Goal: Transaction & Acquisition: Purchase product/service

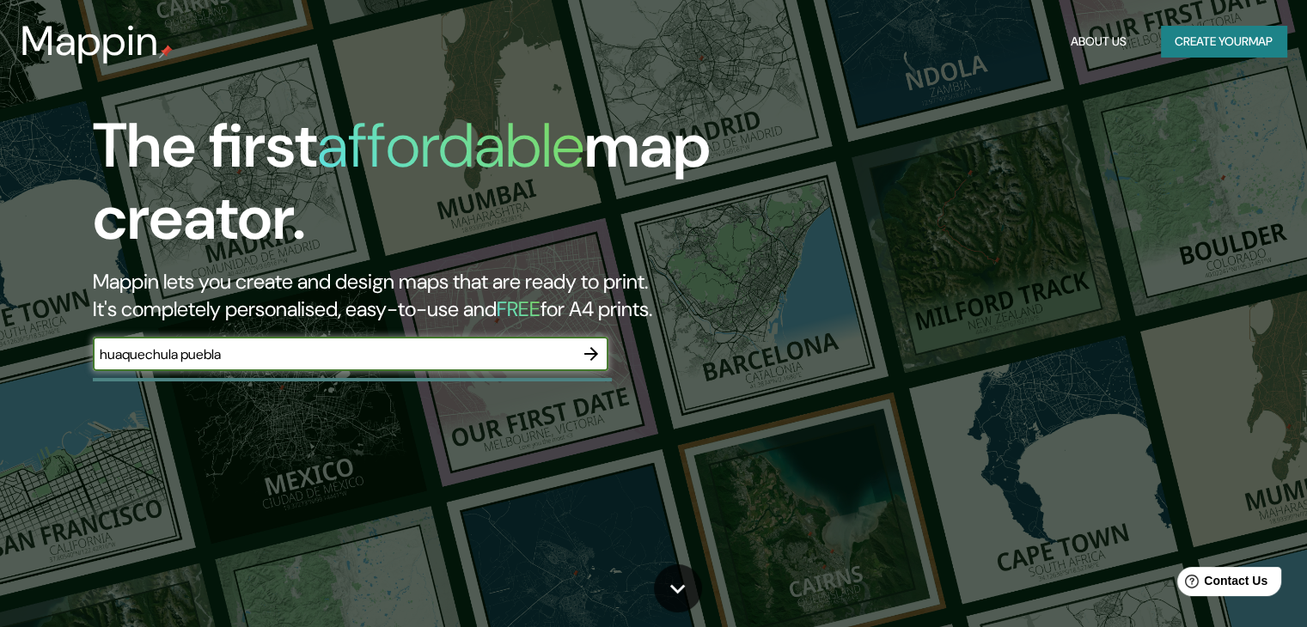
type input "huaquechula puebla"
click at [596, 355] on icon "button" at bounding box center [591, 354] width 21 height 21
click at [395, 358] on input "text" at bounding box center [333, 355] width 481 height 20
type input "huaquechula, [GEOGRAPHIC_DATA], [GEOGRAPHIC_DATA]"
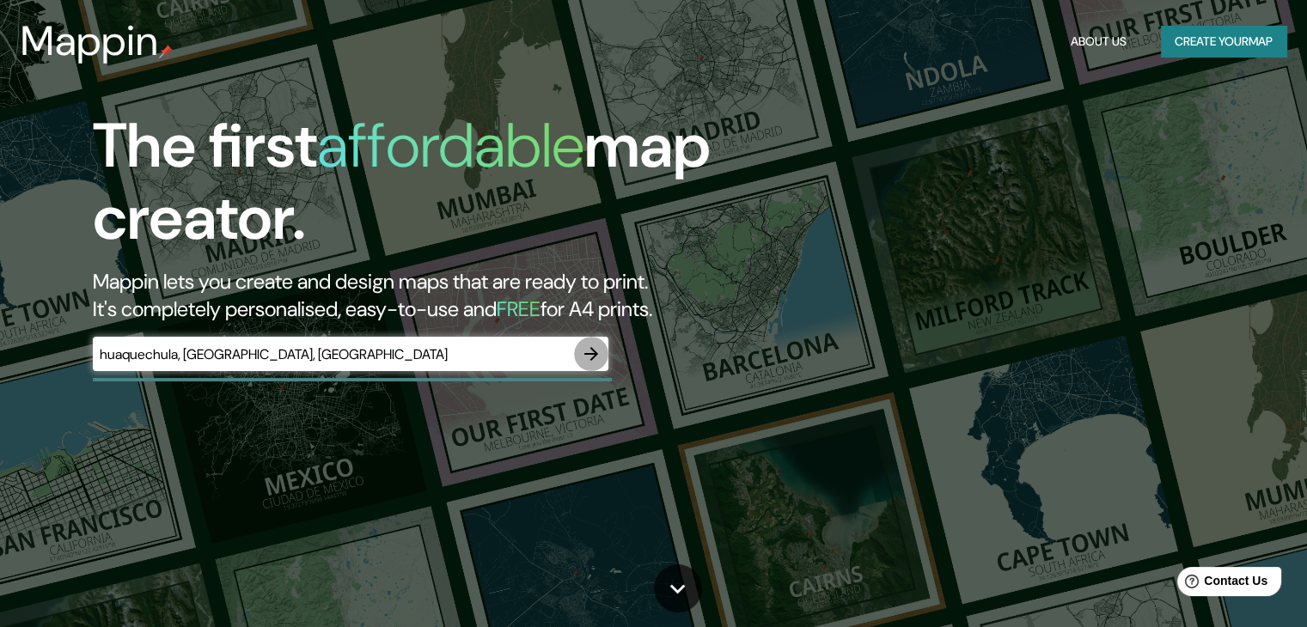
click at [591, 352] on icon "button" at bounding box center [591, 354] width 21 height 21
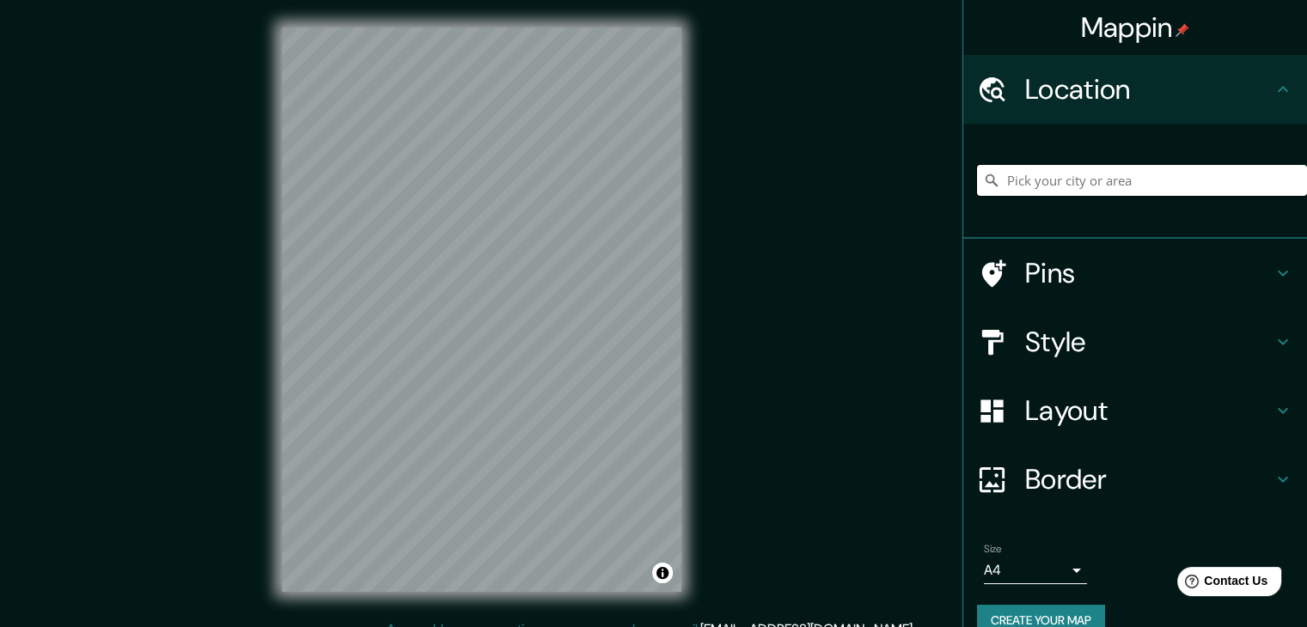
click at [1104, 193] on input "Pick your city or area" at bounding box center [1142, 180] width 330 height 31
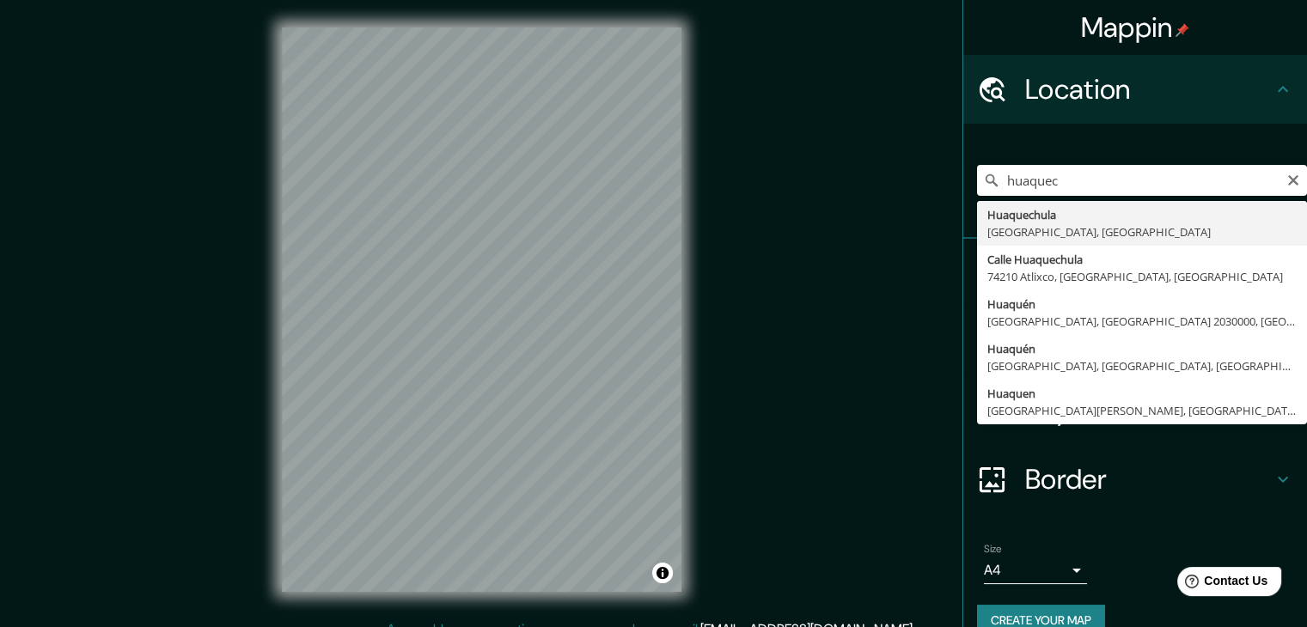
type input "[GEOGRAPHIC_DATA], [GEOGRAPHIC_DATA], [GEOGRAPHIC_DATA]"
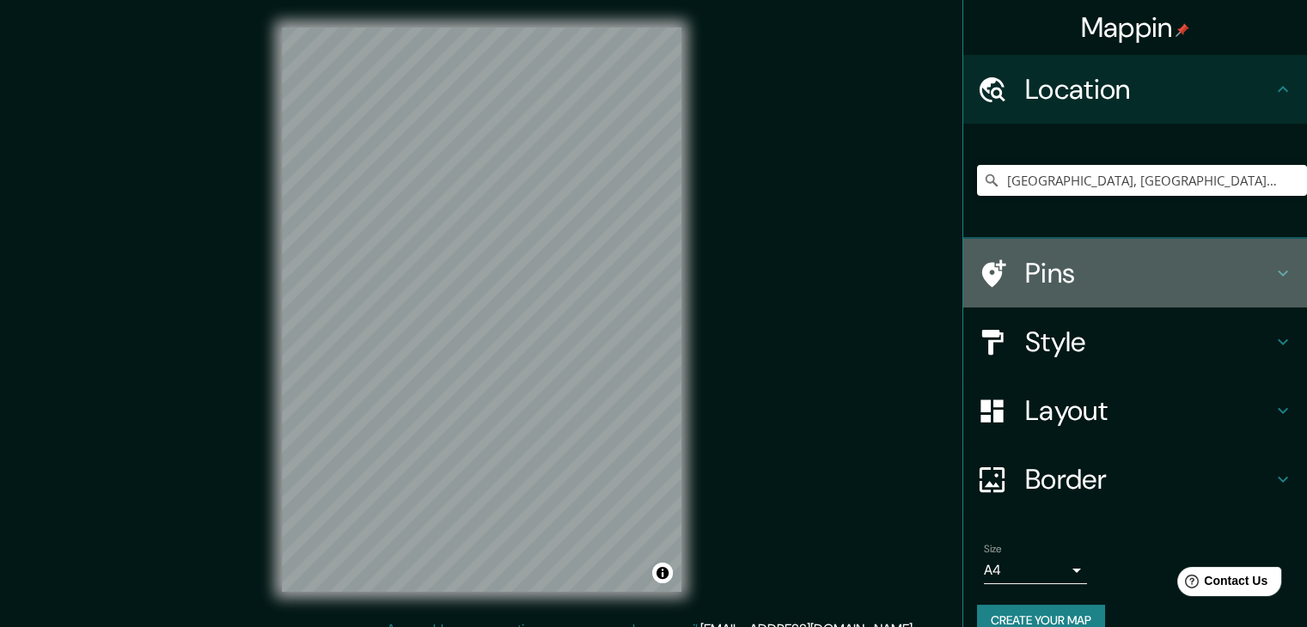
click at [1083, 269] on h4 "Pins" at bounding box center [1149, 273] width 248 height 34
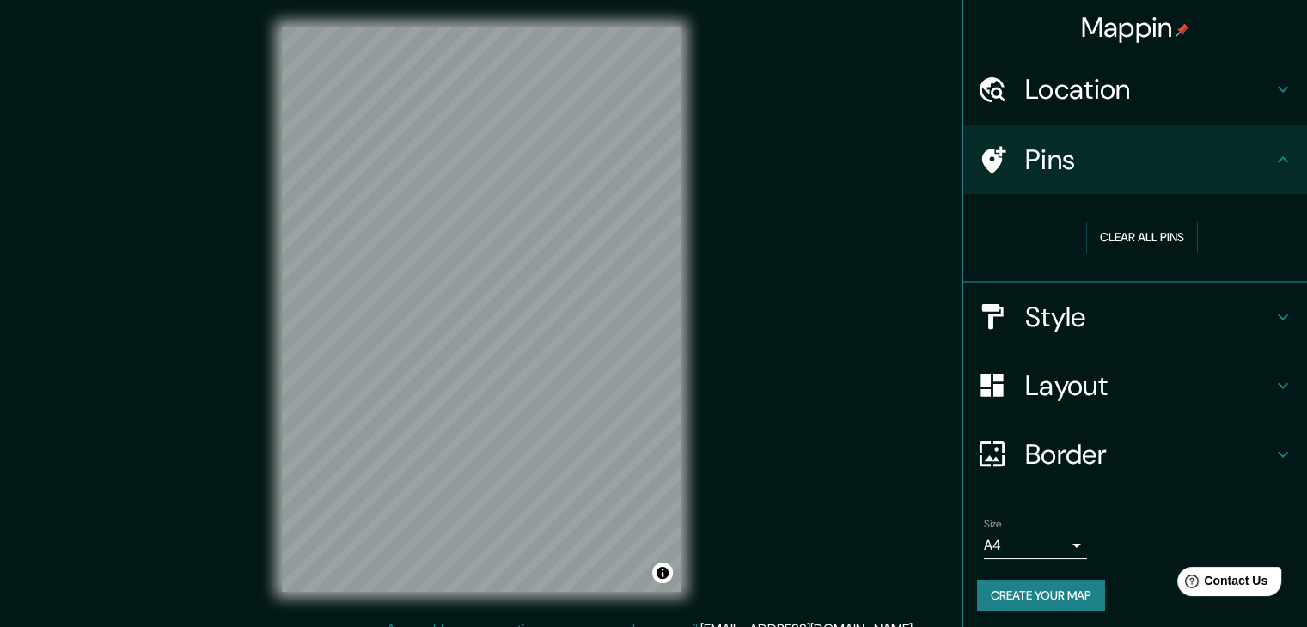
click at [1203, 167] on h4 "Pins" at bounding box center [1149, 160] width 248 height 34
click at [1161, 300] on h4 "Style" at bounding box center [1149, 317] width 248 height 34
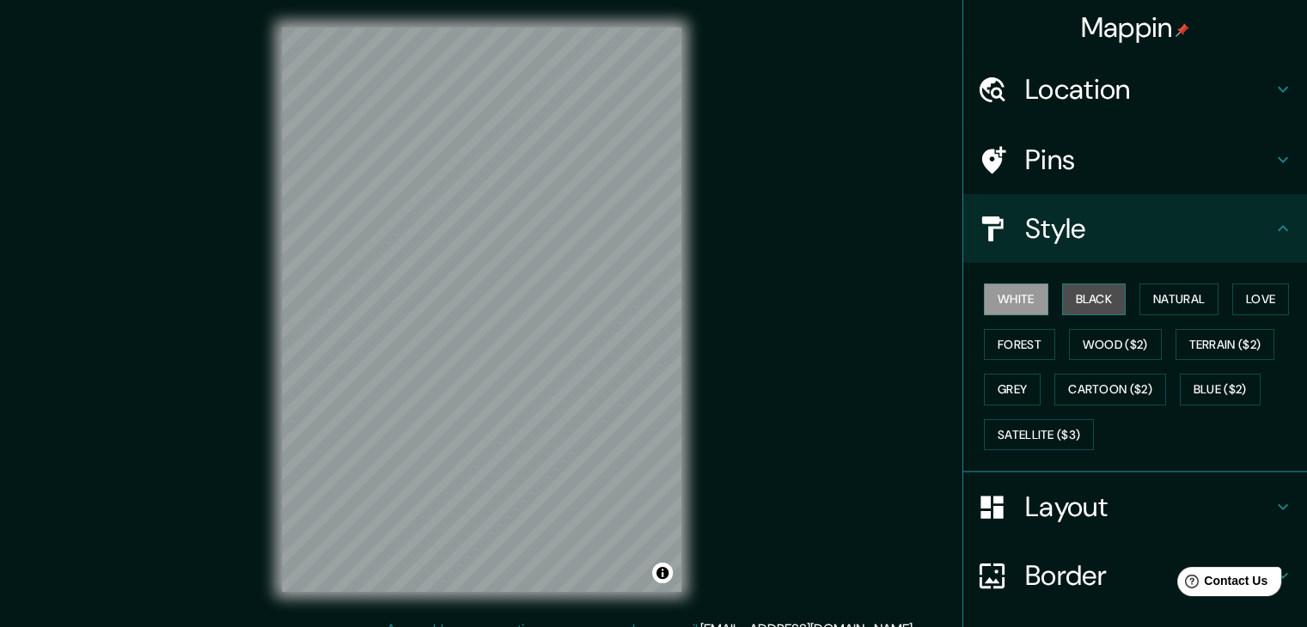
click at [1110, 304] on button "Black" at bounding box center [1094, 300] width 64 height 32
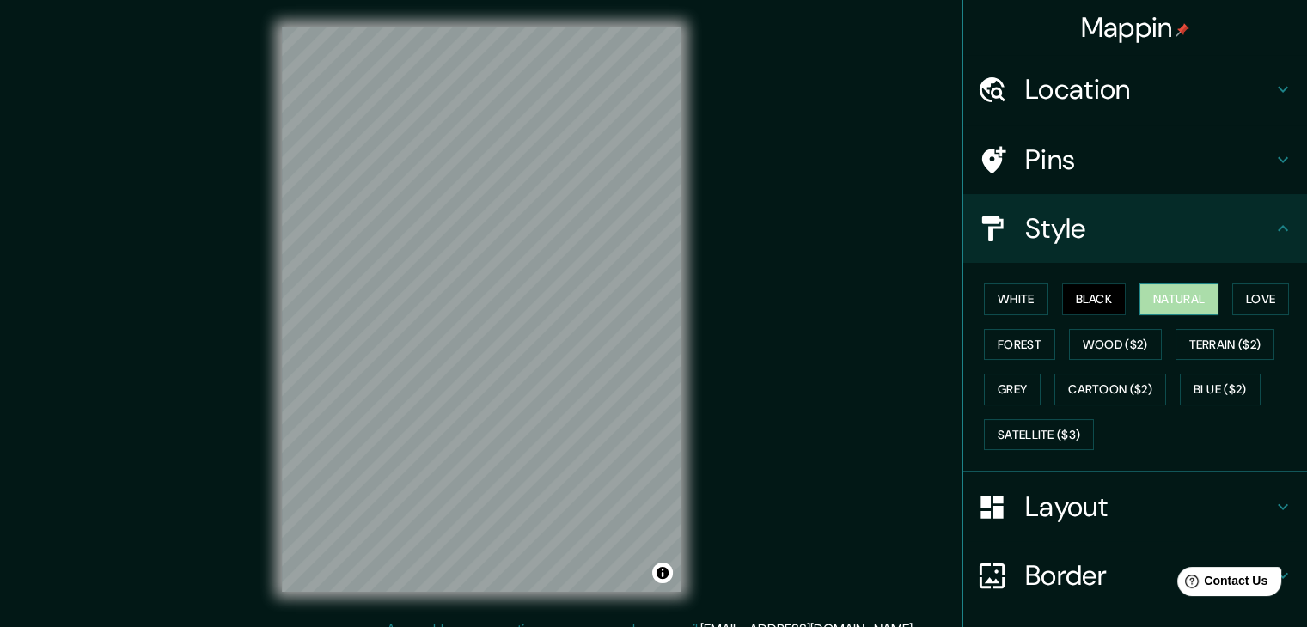
click at [1159, 293] on button "Natural" at bounding box center [1179, 300] width 79 height 32
click at [1107, 297] on button "Black" at bounding box center [1094, 300] width 64 height 32
click at [1026, 300] on button "White" at bounding box center [1016, 300] width 64 height 32
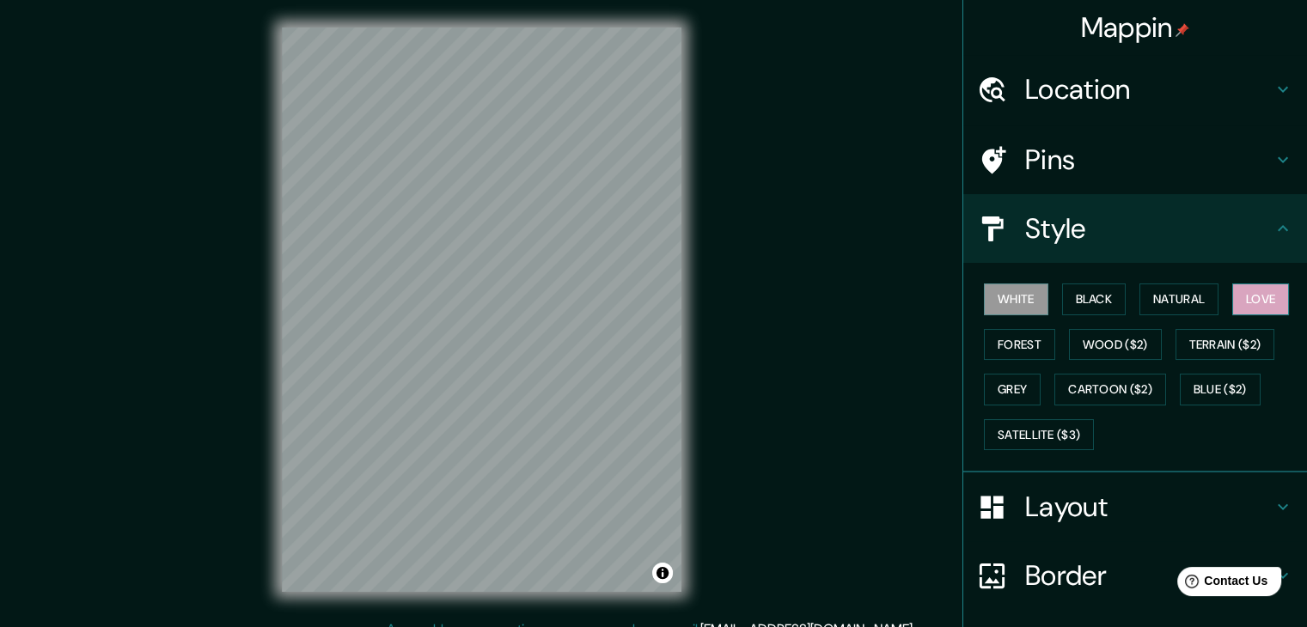
click at [1235, 295] on button "Love" at bounding box center [1260, 300] width 57 height 32
click at [998, 346] on button "Forest" at bounding box center [1019, 345] width 71 height 32
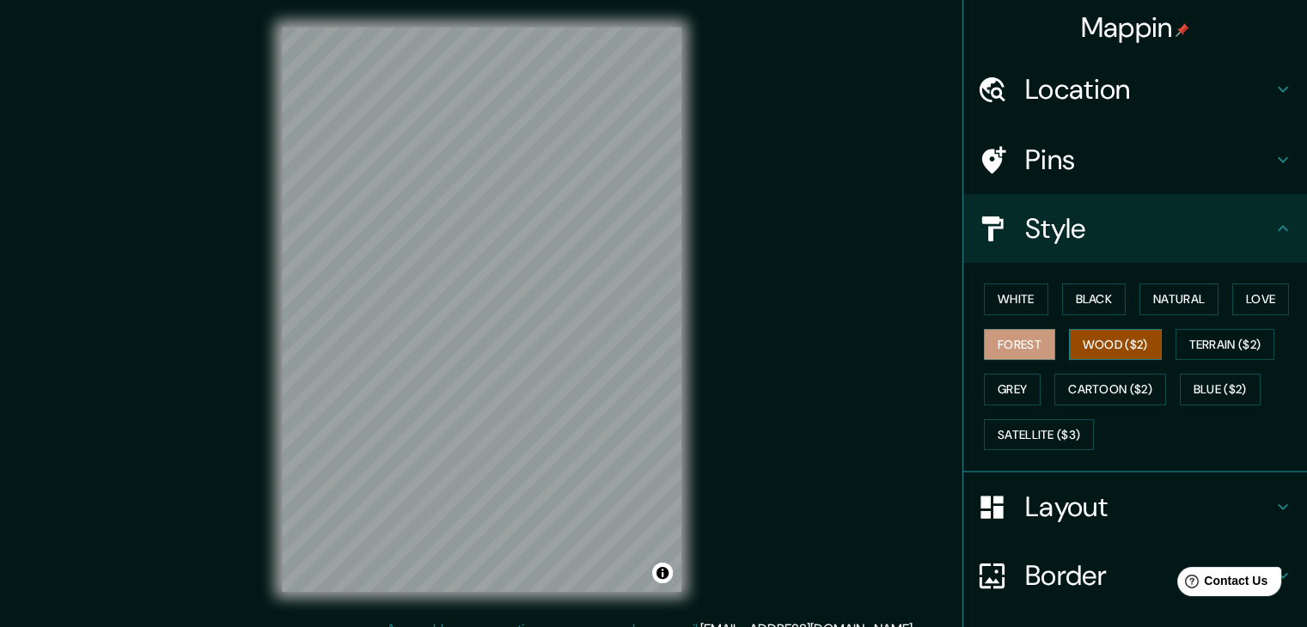
click at [1077, 336] on button "Wood ($2)" at bounding box center [1115, 345] width 93 height 32
click at [1006, 377] on button "Grey" at bounding box center [1012, 390] width 57 height 32
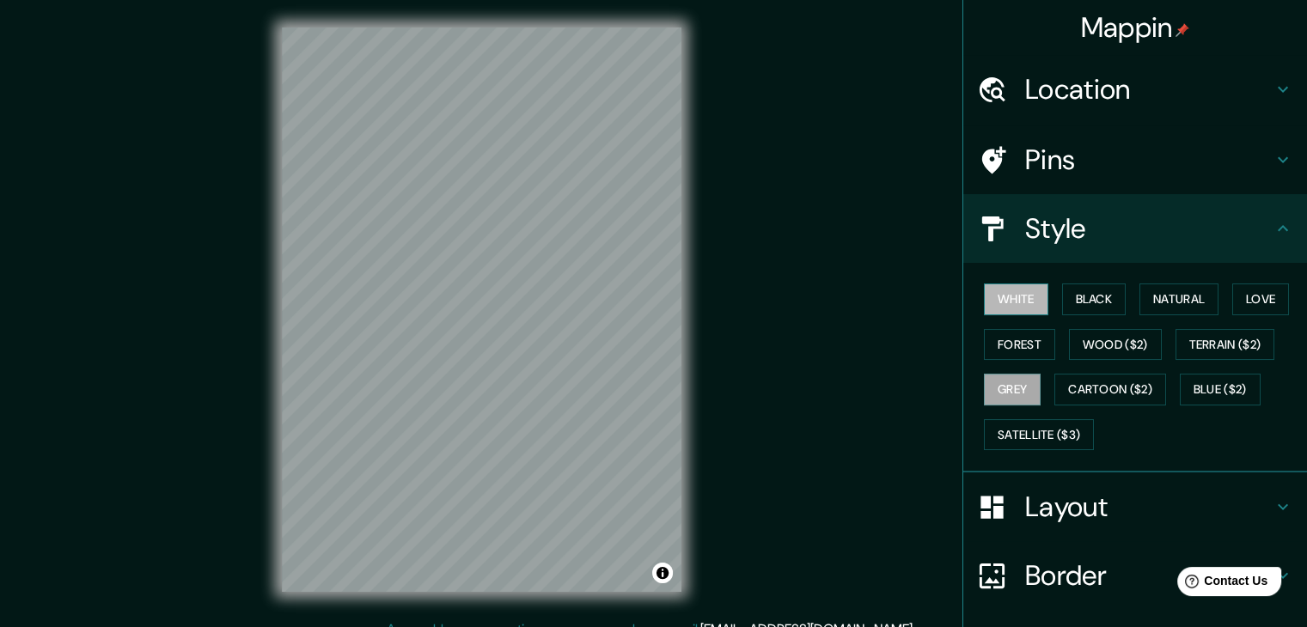
click at [1007, 293] on button "White" at bounding box center [1016, 300] width 64 height 32
click at [1100, 301] on button "Black" at bounding box center [1094, 300] width 64 height 32
click at [1010, 302] on button "White" at bounding box center [1016, 300] width 64 height 32
click at [1075, 300] on button "Black" at bounding box center [1094, 300] width 64 height 32
click at [1018, 302] on button "White" at bounding box center [1016, 300] width 64 height 32
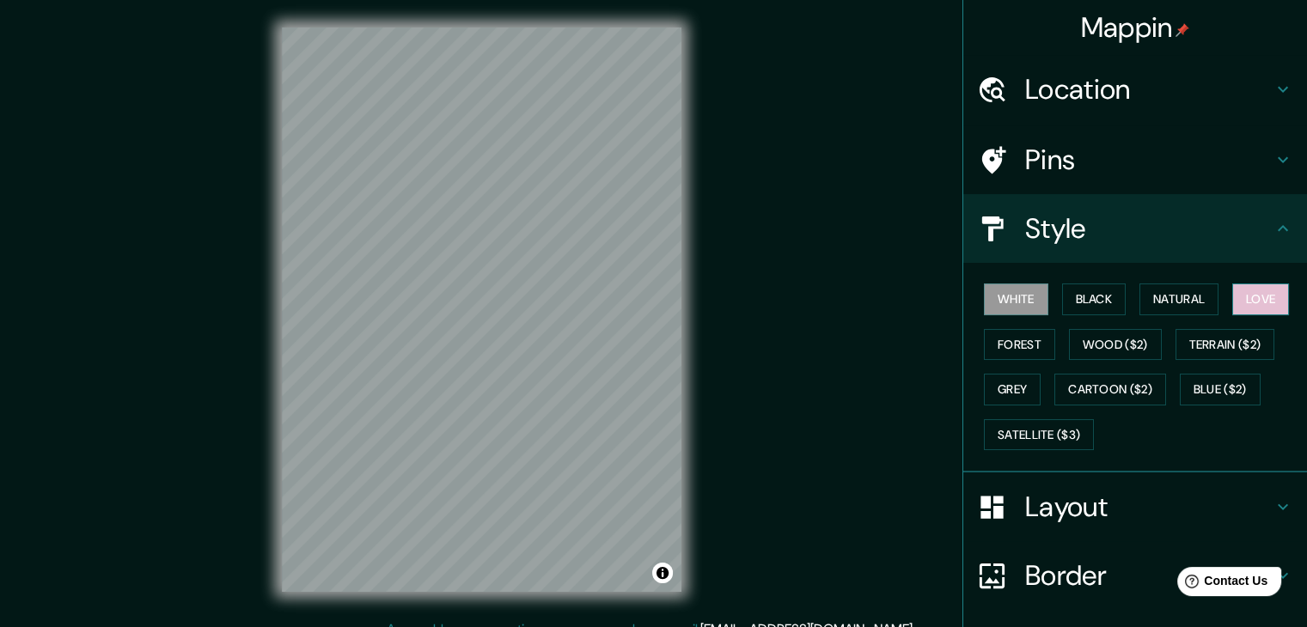
click at [1242, 303] on button "Love" at bounding box center [1260, 300] width 57 height 32
click at [1194, 305] on button "Natural" at bounding box center [1179, 300] width 79 height 32
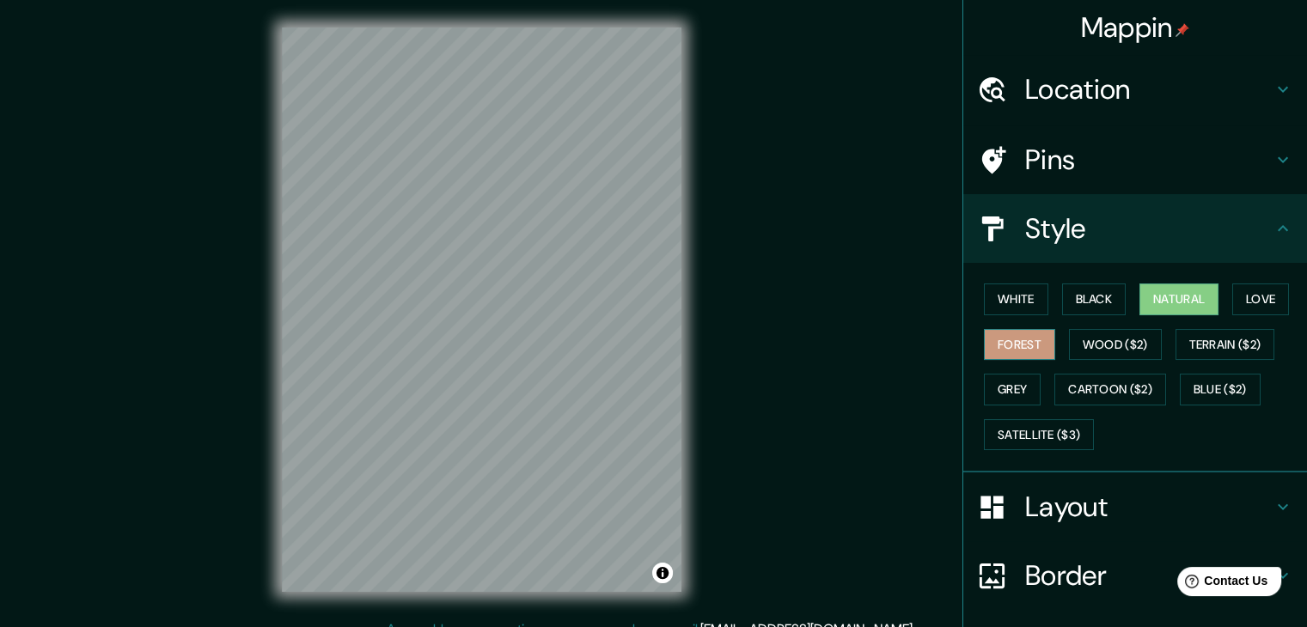
click at [1014, 332] on button "Forest" at bounding box center [1019, 345] width 71 height 32
click at [1018, 393] on button "Grey" at bounding box center [1012, 390] width 57 height 32
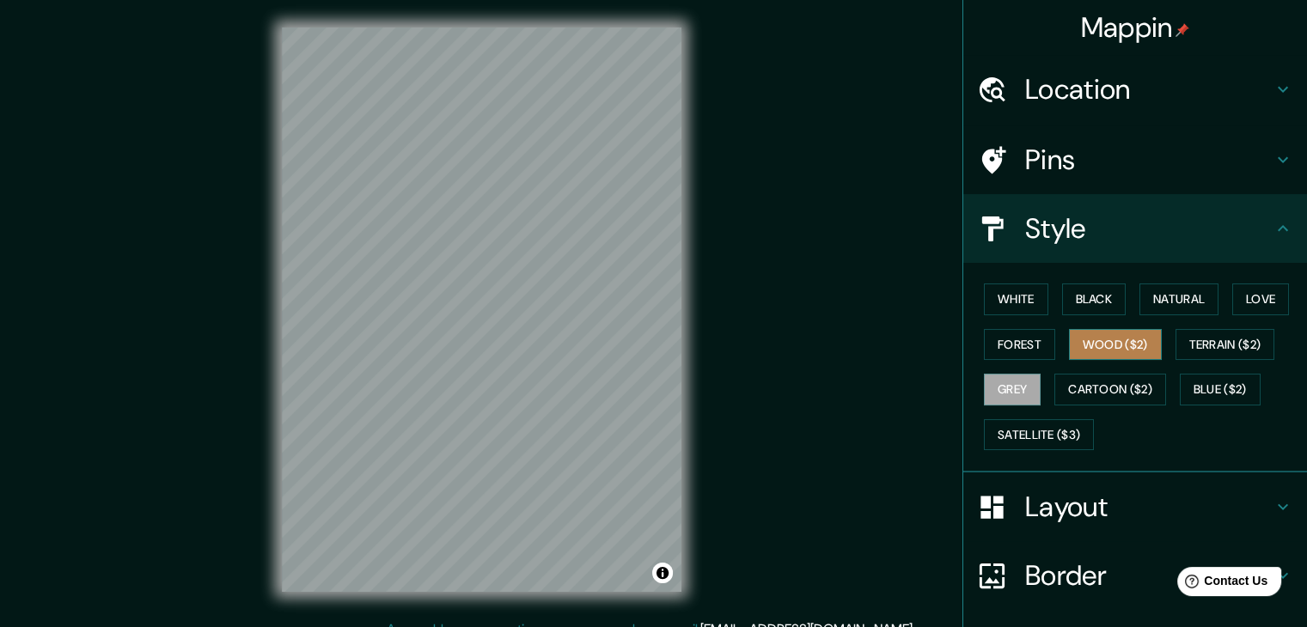
click at [1100, 356] on button "Wood ($2)" at bounding box center [1115, 345] width 93 height 32
click at [1211, 342] on button "Terrain ($2)" at bounding box center [1226, 345] width 100 height 32
click at [1100, 346] on button "Wood ($2)" at bounding box center [1115, 345] width 93 height 32
click at [1128, 389] on button "Cartoon ($2)" at bounding box center [1111, 390] width 112 height 32
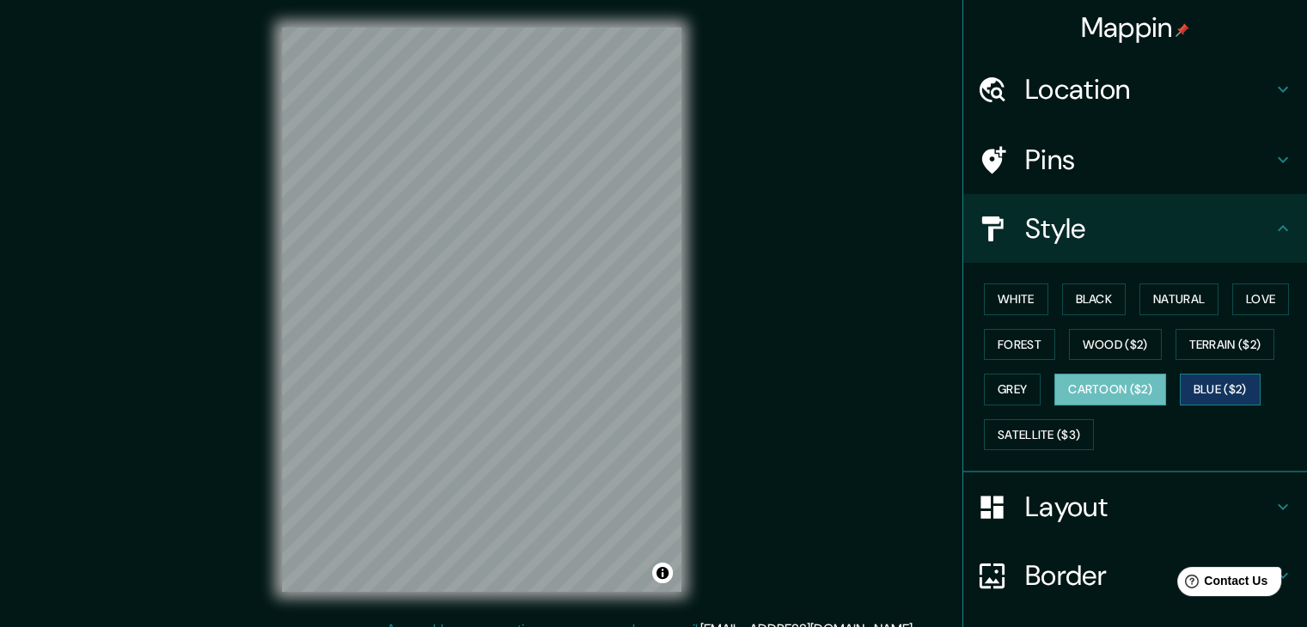
click at [1202, 387] on button "Blue ($2)" at bounding box center [1220, 390] width 81 height 32
click at [1130, 391] on button "Cartoon ($2)" at bounding box center [1111, 390] width 112 height 32
click at [1025, 433] on button "Satellite ($3)" at bounding box center [1039, 435] width 110 height 32
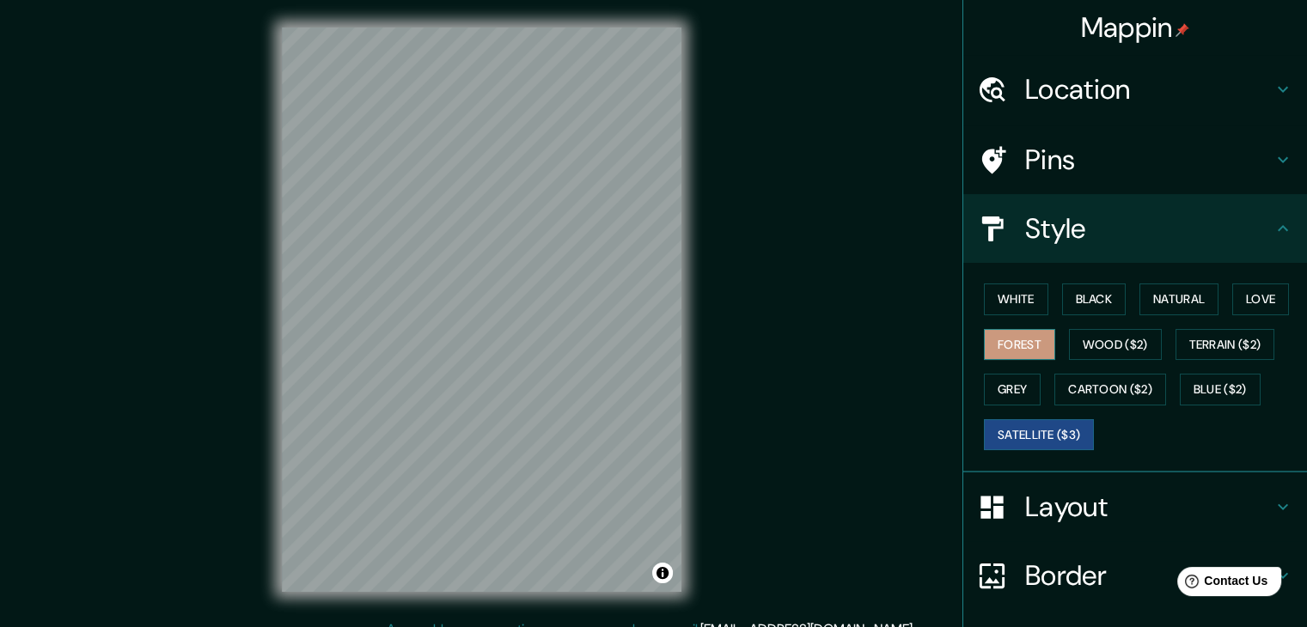
click at [1019, 352] on button "Forest" at bounding box center [1019, 345] width 71 height 32
click at [1066, 297] on button "Black" at bounding box center [1094, 300] width 64 height 32
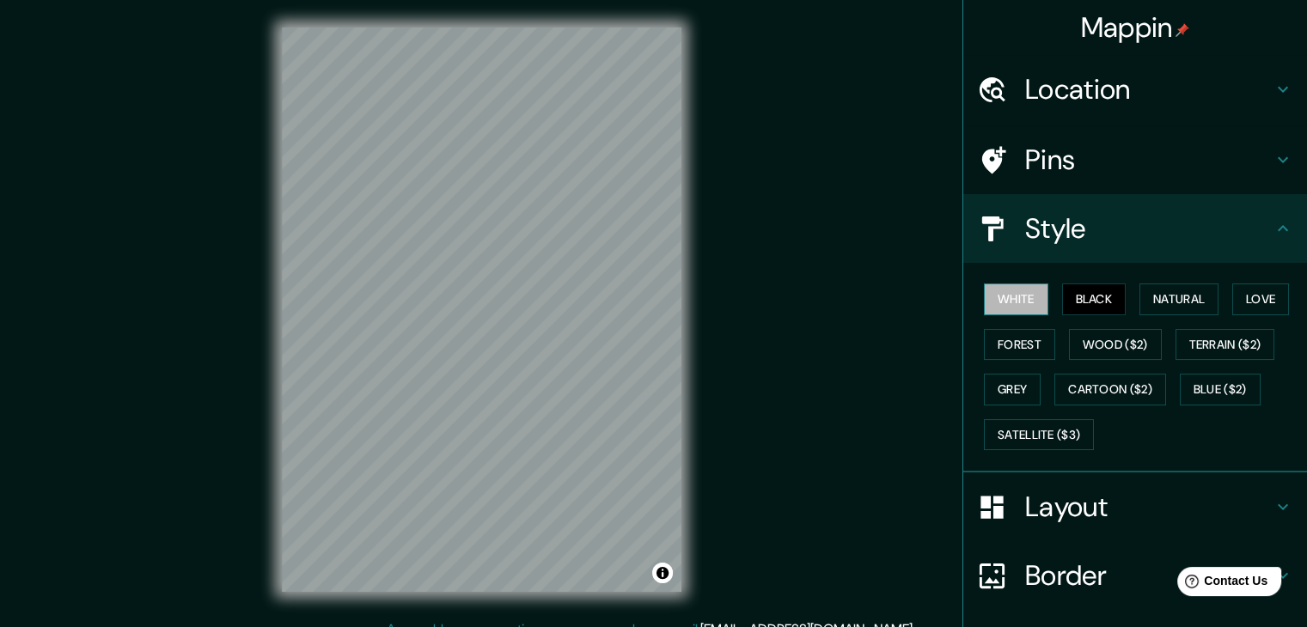
click at [1035, 297] on button "White" at bounding box center [1016, 300] width 64 height 32
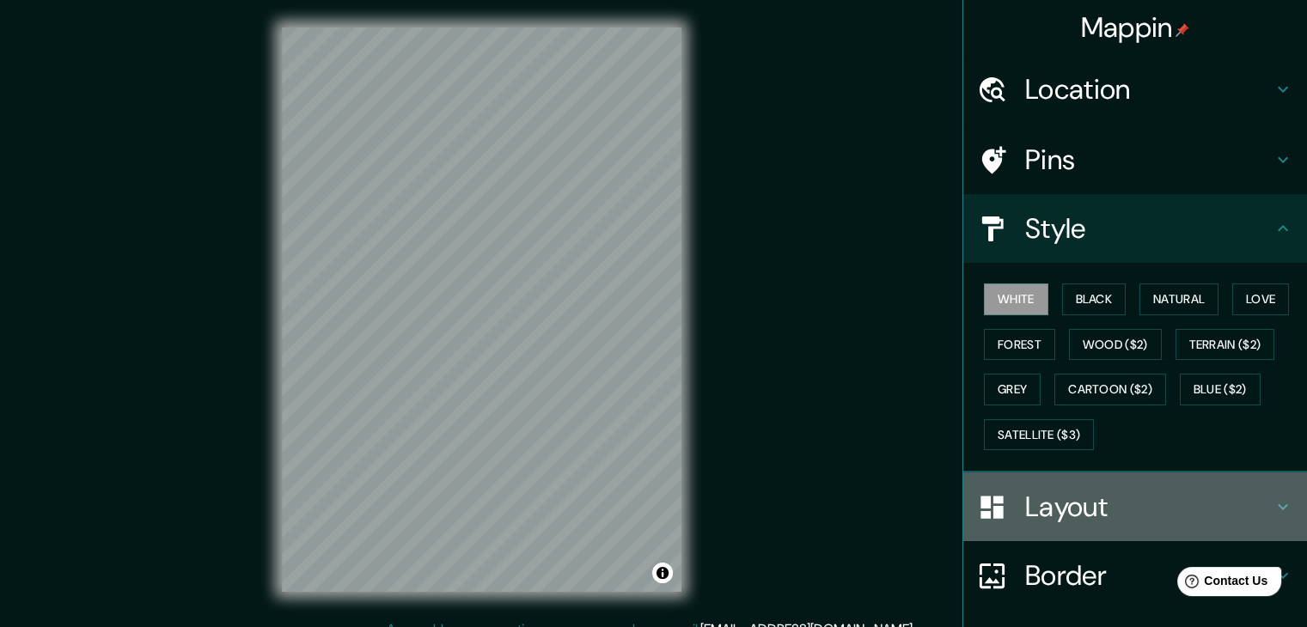
click at [1077, 499] on h4 "Layout" at bounding box center [1149, 507] width 248 height 34
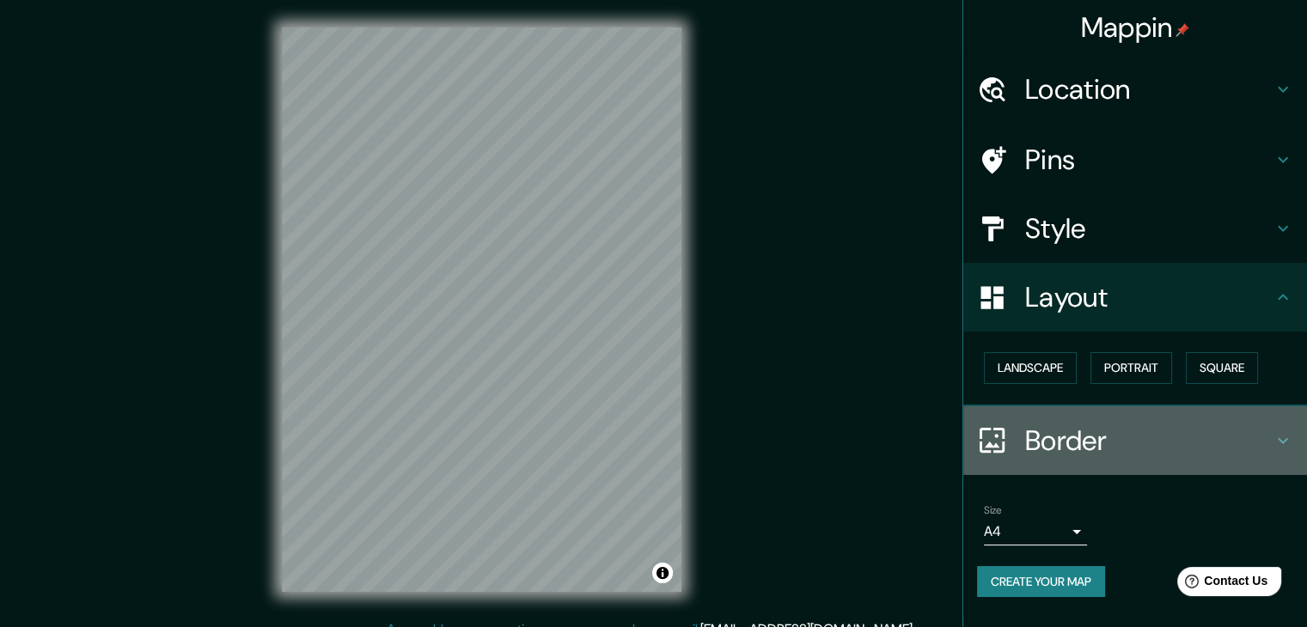
click at [990, 435] on icon at bounding box center [992, 440] width 30 height 30
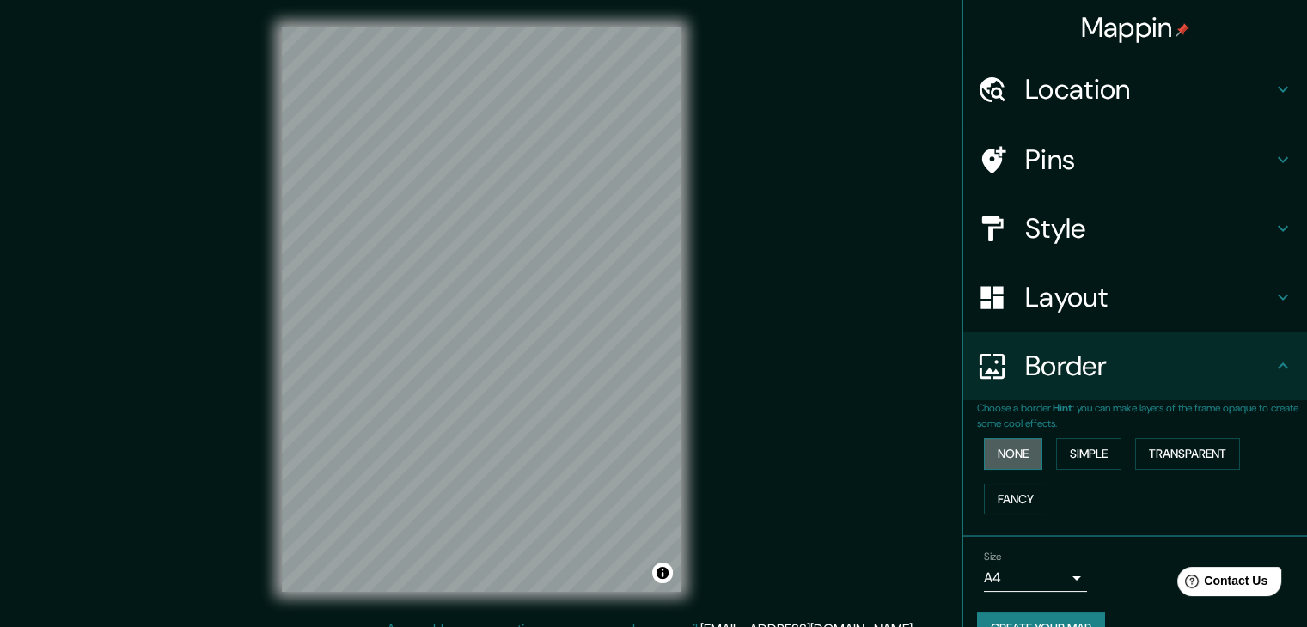
click at [1011, 462] on button "None" at bounding box center [1013, 454] width 58 height 32
click at [1059, 462] on button "Simple" at bounding box center [1088, 454] width 65 height 32
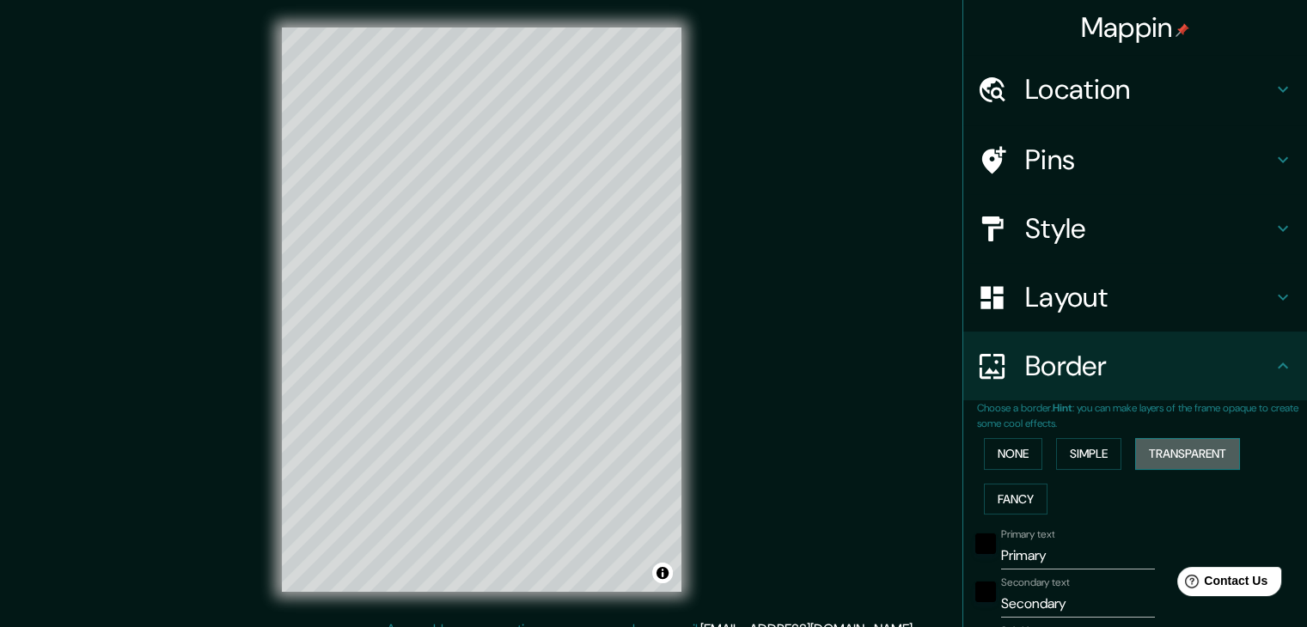
click at [1184, 451] on button "Transparent" at bounding box center [1187, 454] width 105 height 32
click at [1015, 492] on button "Fancy" at bounding box center [1016, 500] width 64 height 32
click at [1011, 440] on button "None" at bounding box center [1013, 454] width 58 height 32
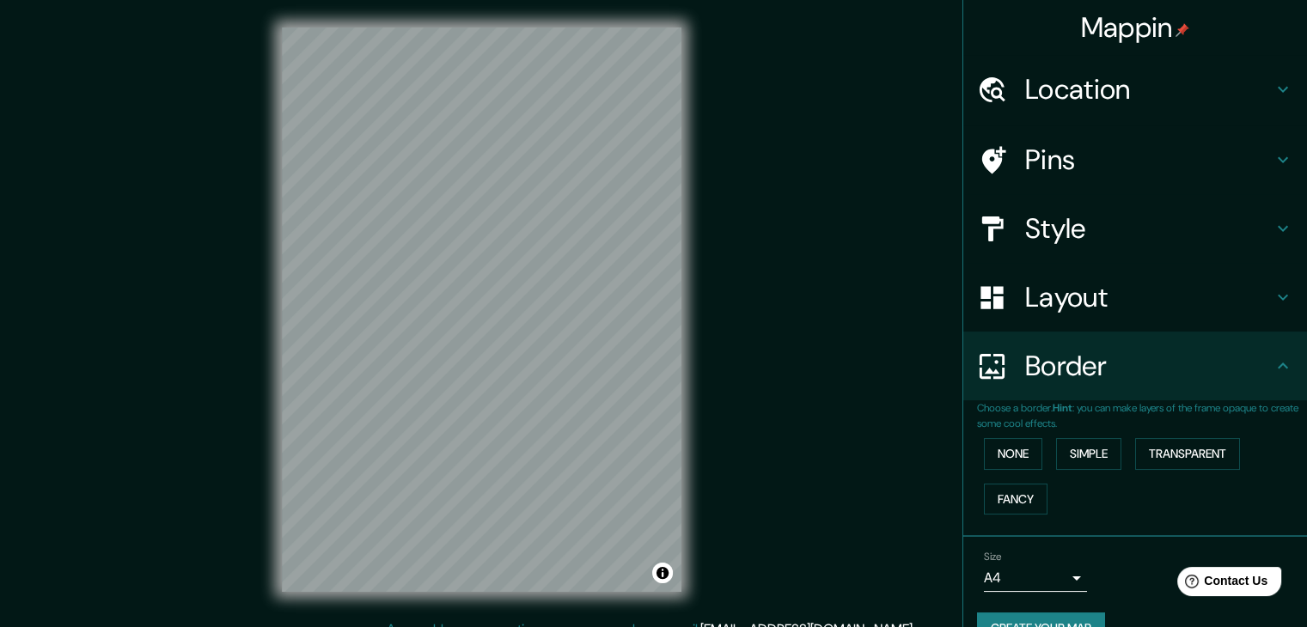
click at [1129, 378] on h4 "Border" at bounding box center [1149, 366] width 248 height 34
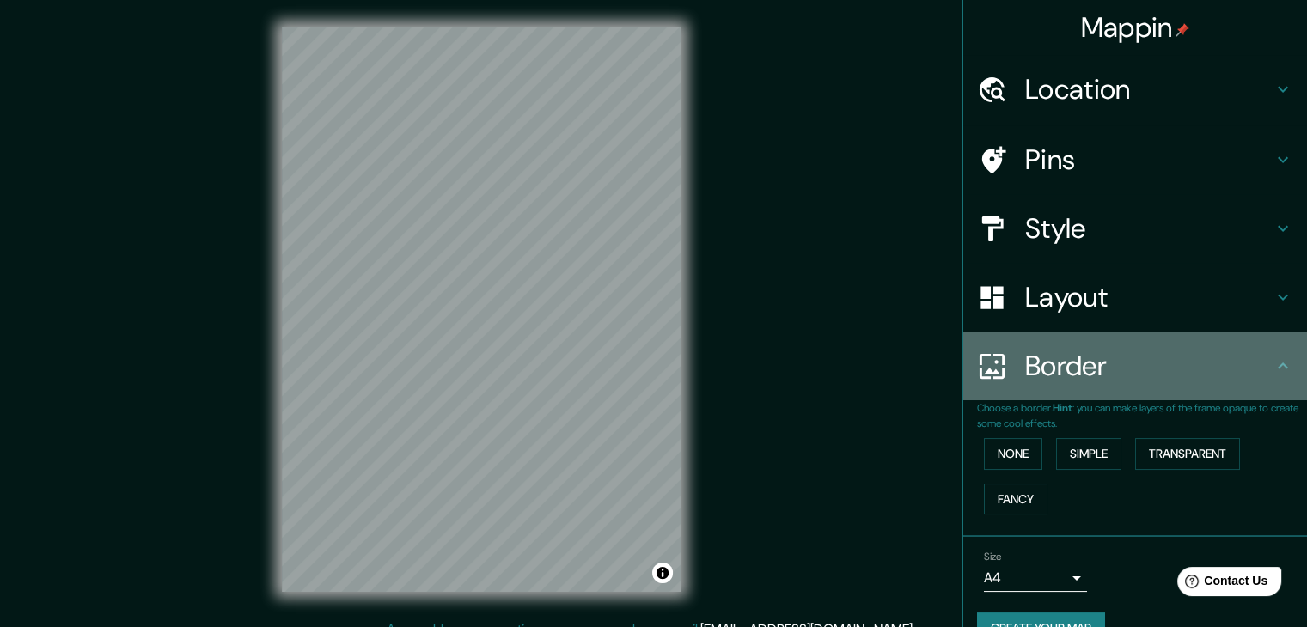
click at [1273, 363] on icon at bounding box center [1283, 366] width 21 height 21
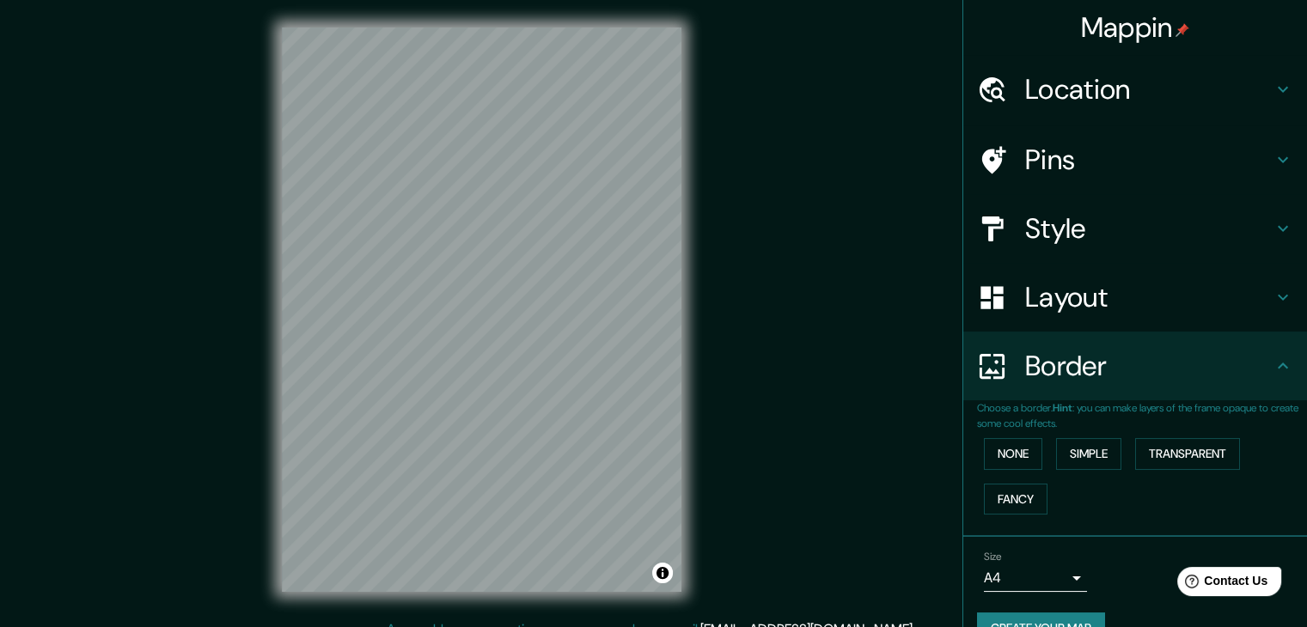
scroll to position [36, 0]
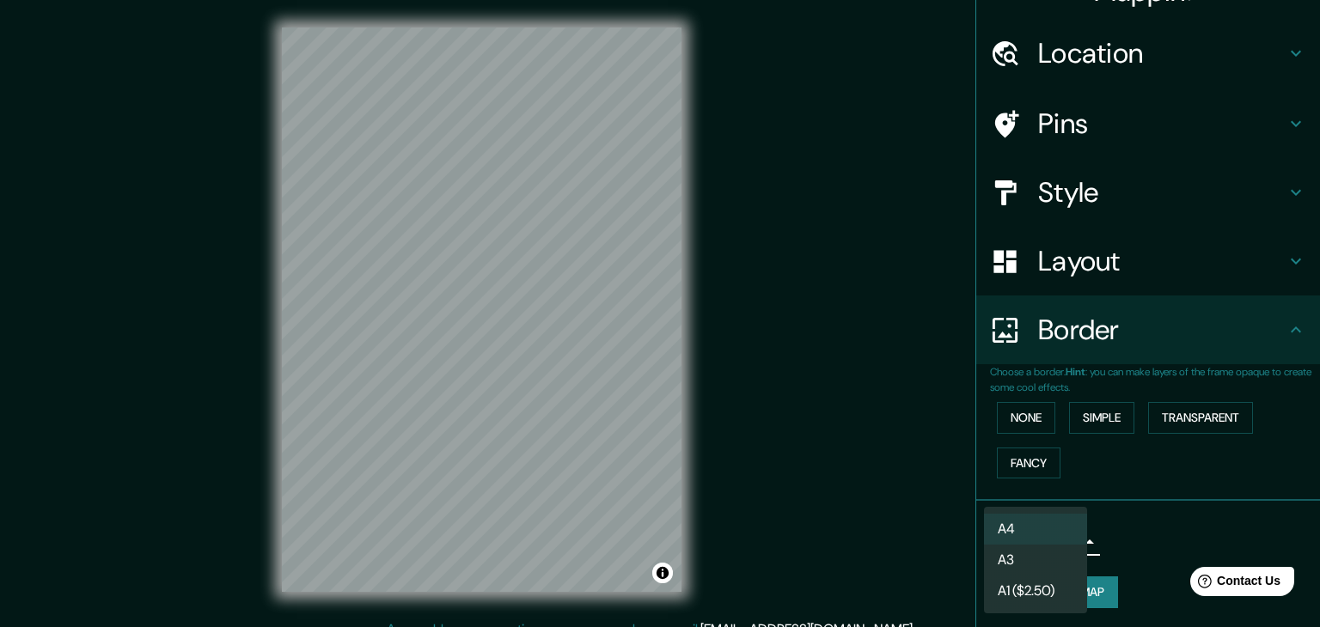
click at [1038, 539] on body "Mappin Location [GEOGRAPHIC_DATA], [GEOGRAPHIC_DATA], [GEOGRAPHIC_DATA] Pins St…" at bounding box center [660, 313] width 1320 height 627
click at [1060, 569] on li "A3" at bounding box center [1035, 560] width 103 height 31
type input "a4"
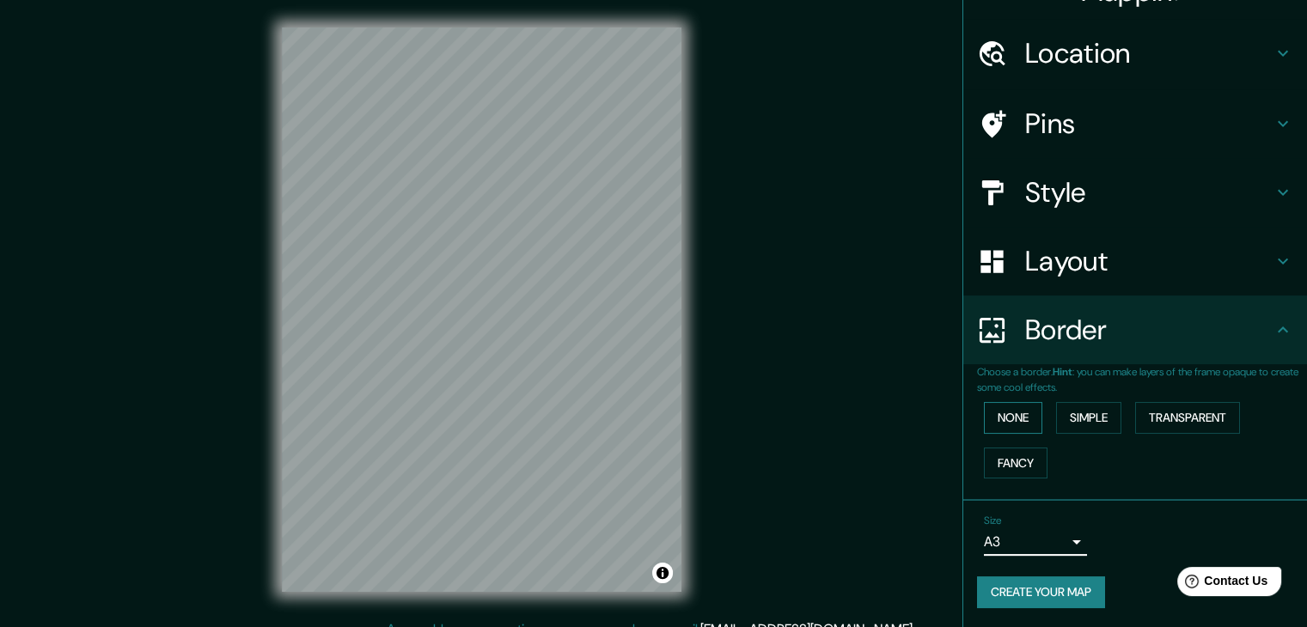
click at [1005, 415] on button "None" at bounding box center [1013, 418] width 58 height 32
click at [1063, 419] on button "Simple" at bounding box center [1088, 418] width 65 height 32
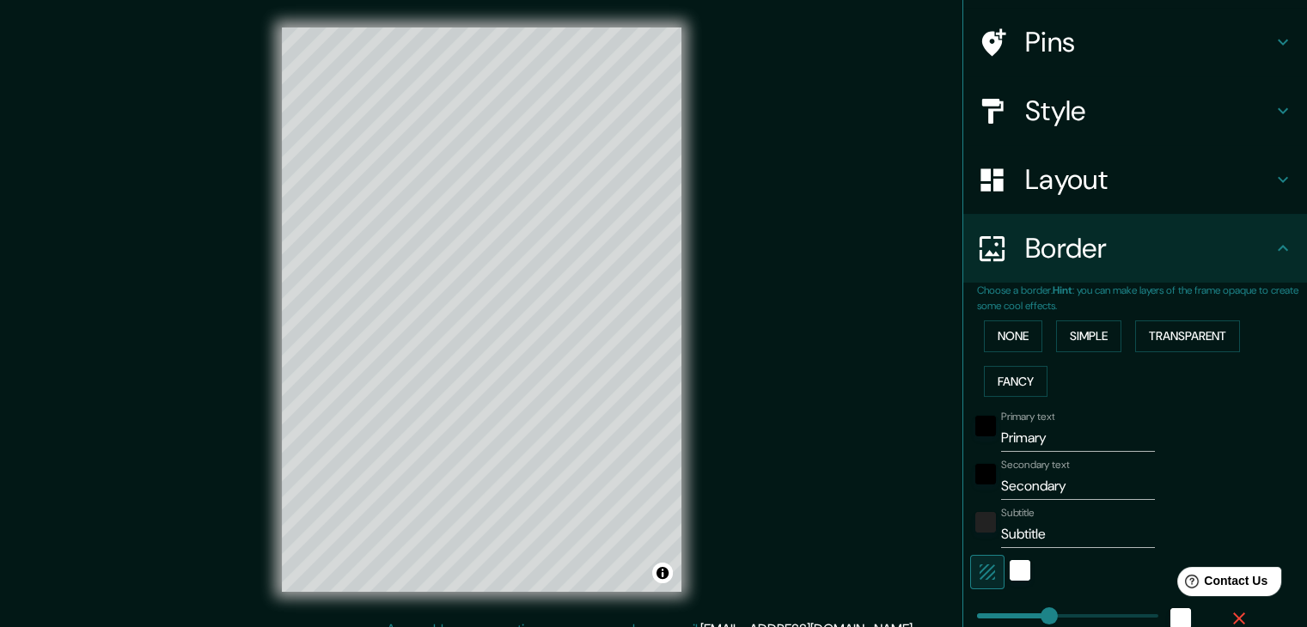
scroll to position [354, 0]
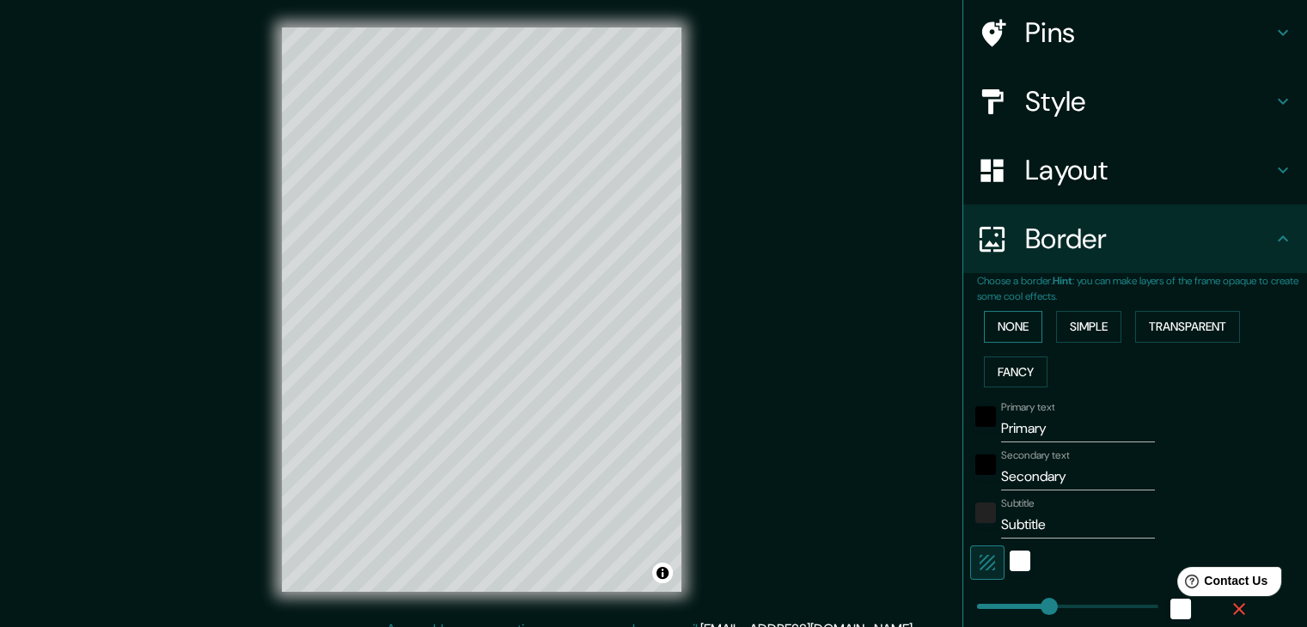
click at [999, 330] on button "None" at bounding box center [1013, 327] width 58 height 32
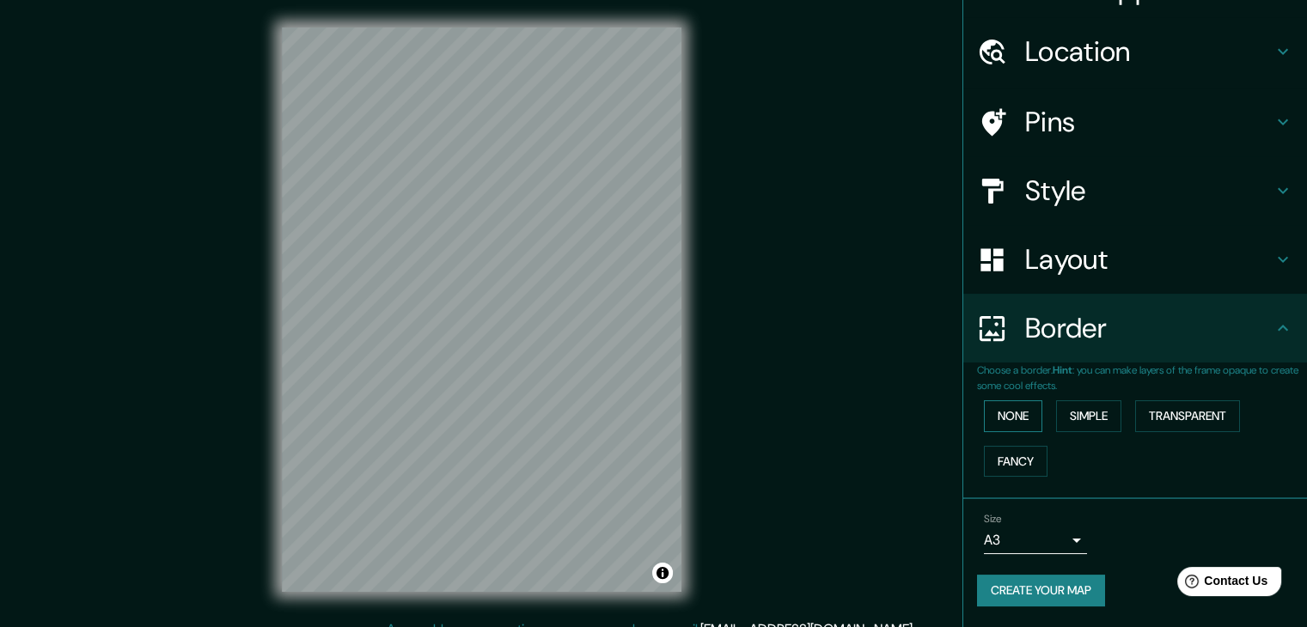
scroll to position [36, 0]
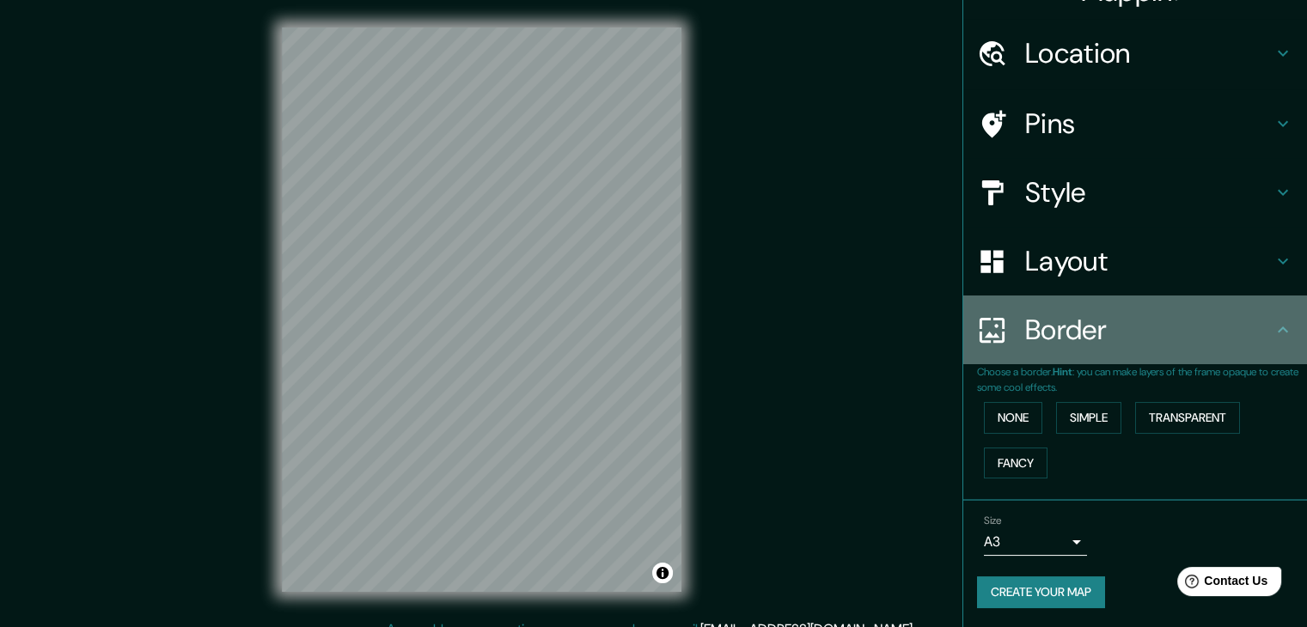
click at [1282, 335] on div "Border" at bounding box center [1135, 330] width 344 height 69
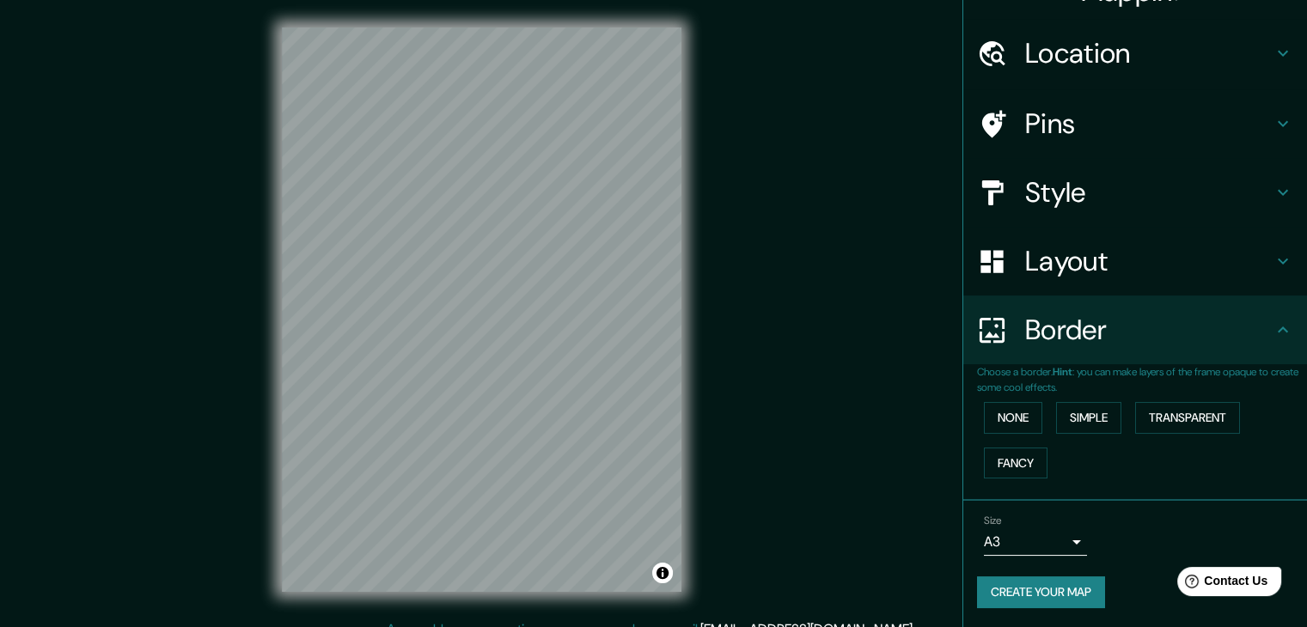
scroll to position [20, 0]
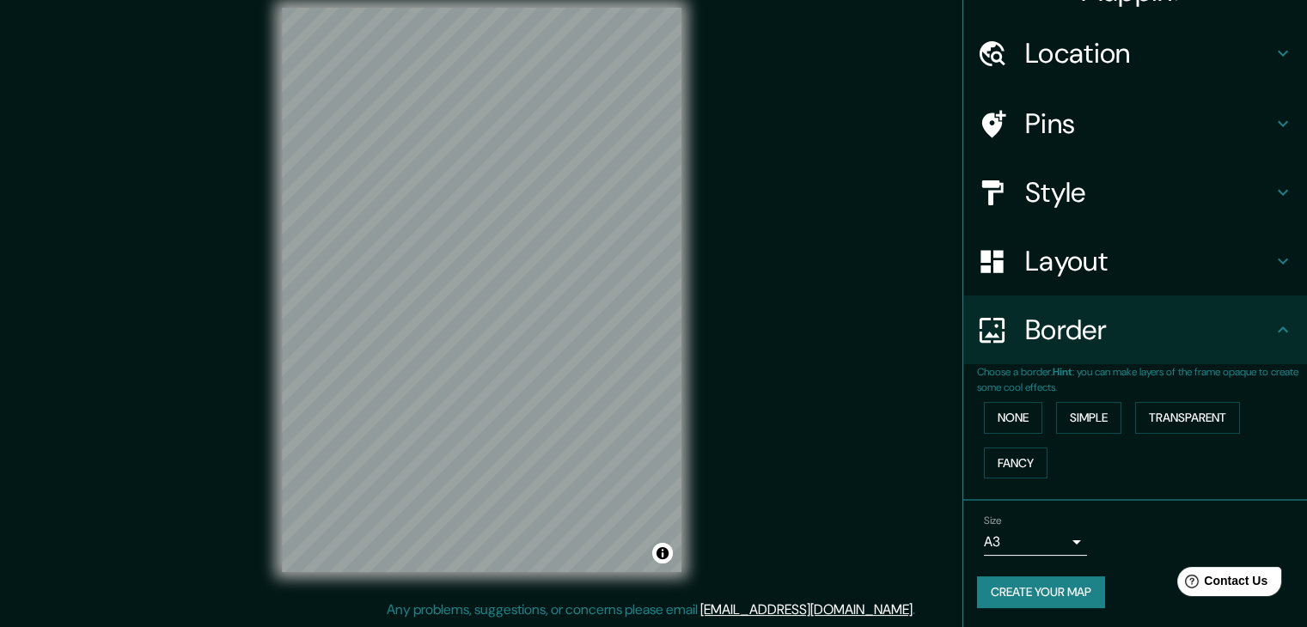
click at [1272, 272] on div "Layout" at bounding box center [1135, 261] width 344 height 69
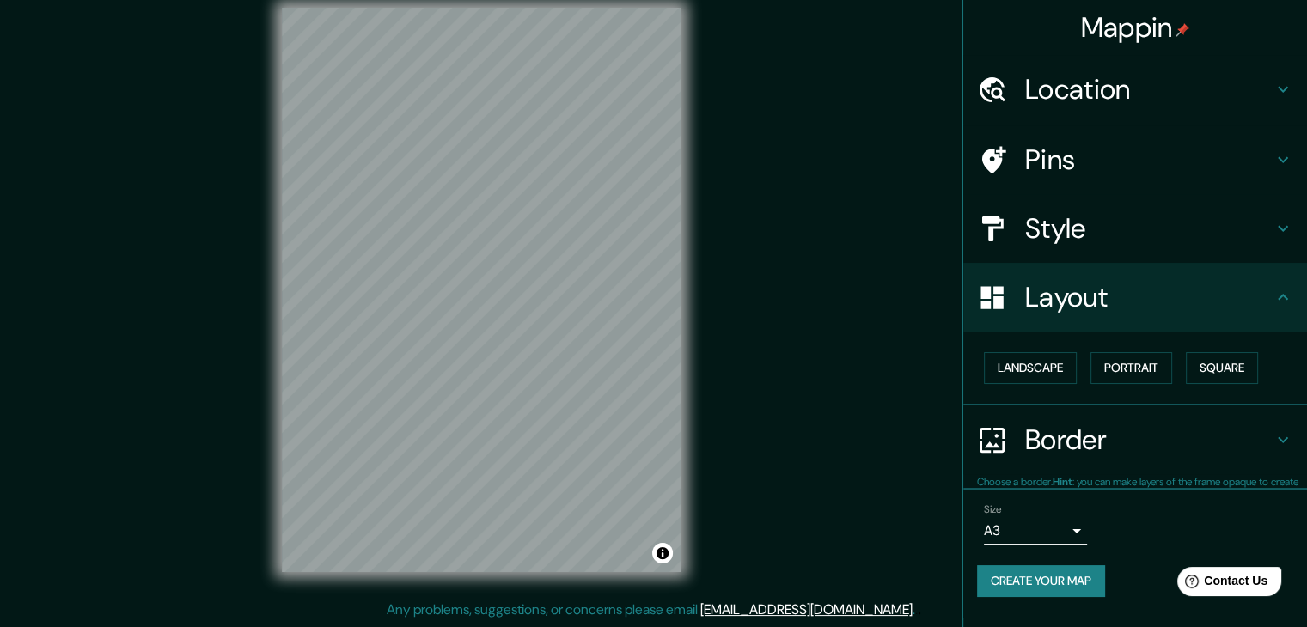
scroll to position [0, 0]
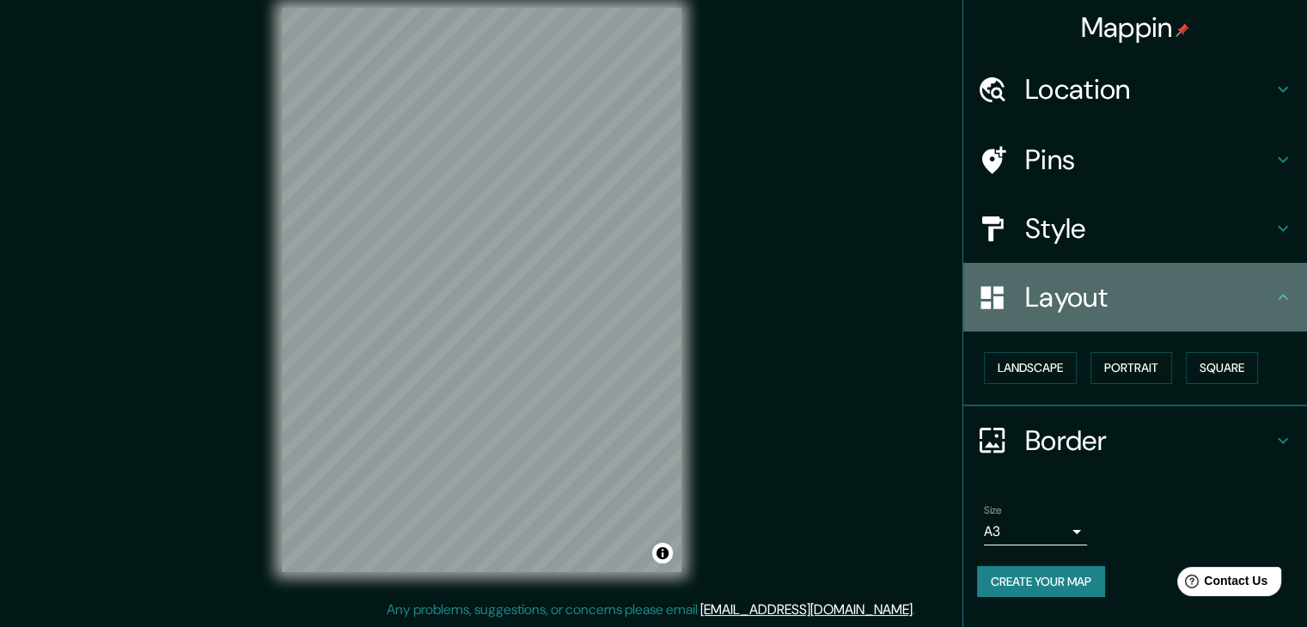
click at [1277, 291] on icon at bounding box center [1283, 297] width 21 height 21
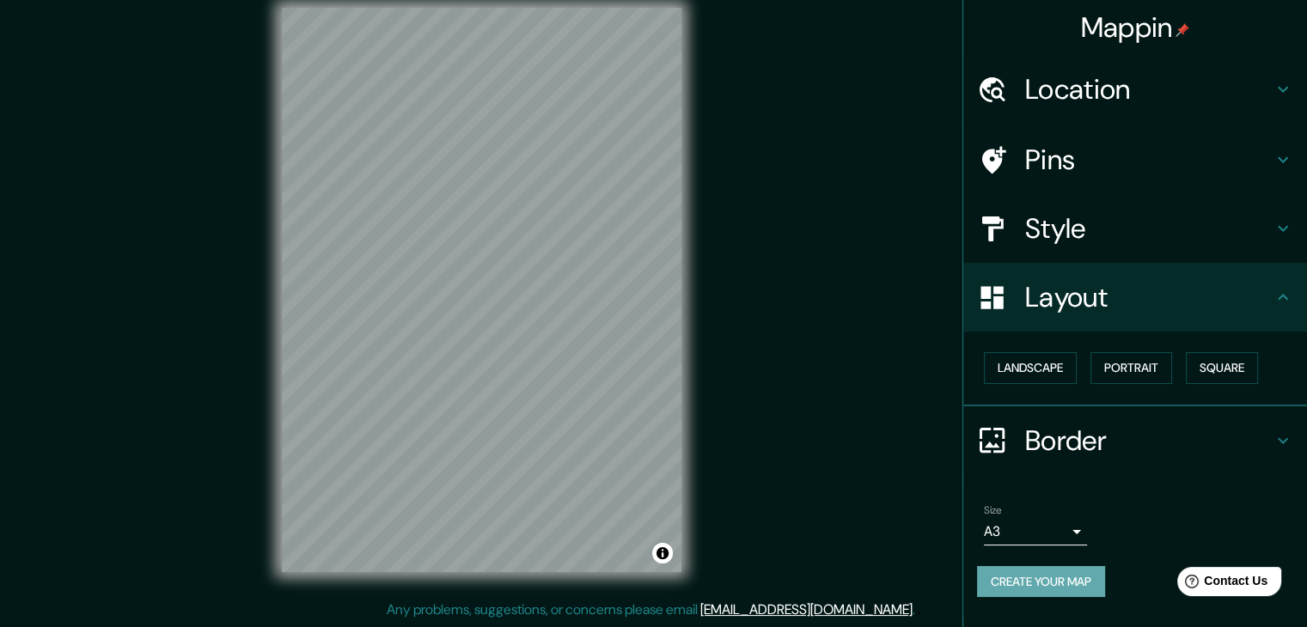
click at [1059, 575] on button "Create your map" at bounding box center [1041, 582] width 128 height 32
